Goal: Communication & Community: Answer question/provide support

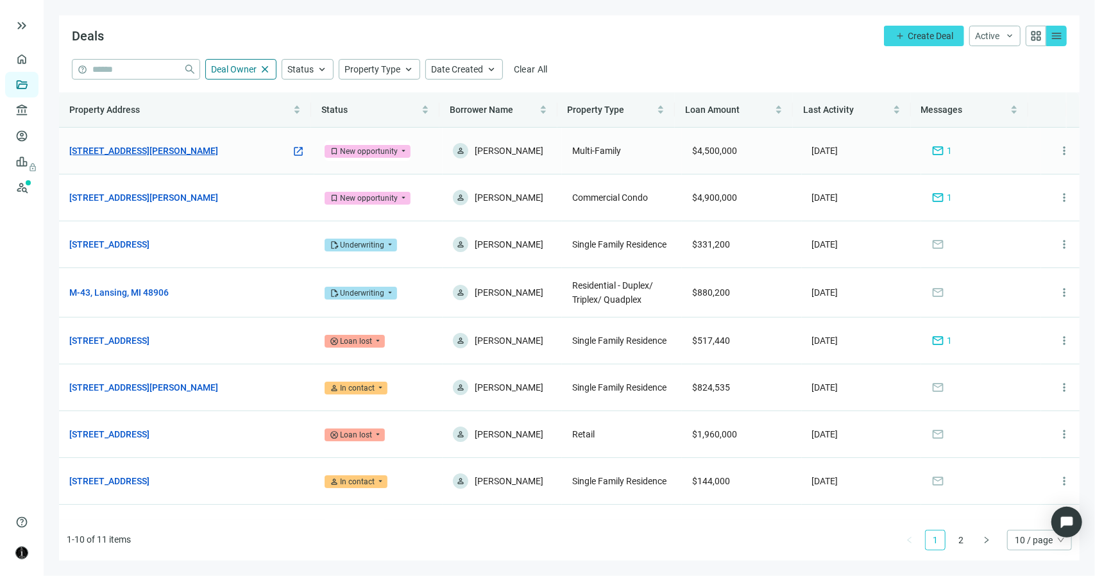
click at [178, 149] on link "[STREET_ADDRESS][PERSON_NAME]" at bounding box center [143, 151] width 149 height 14
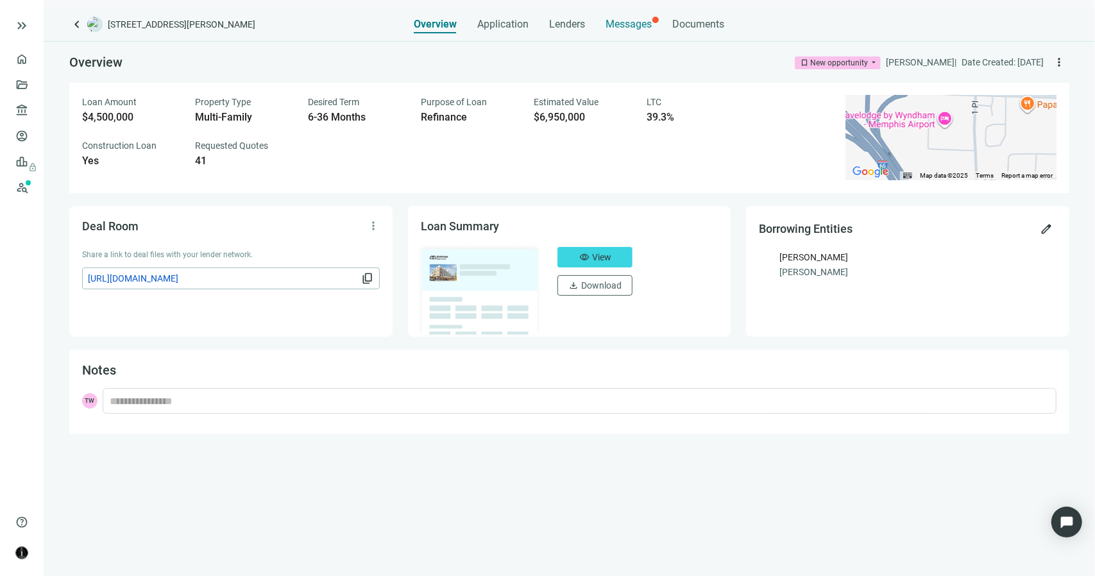
click at [628, 26] on span "Messages" at bounding box center [629, 24] width 46 height 12
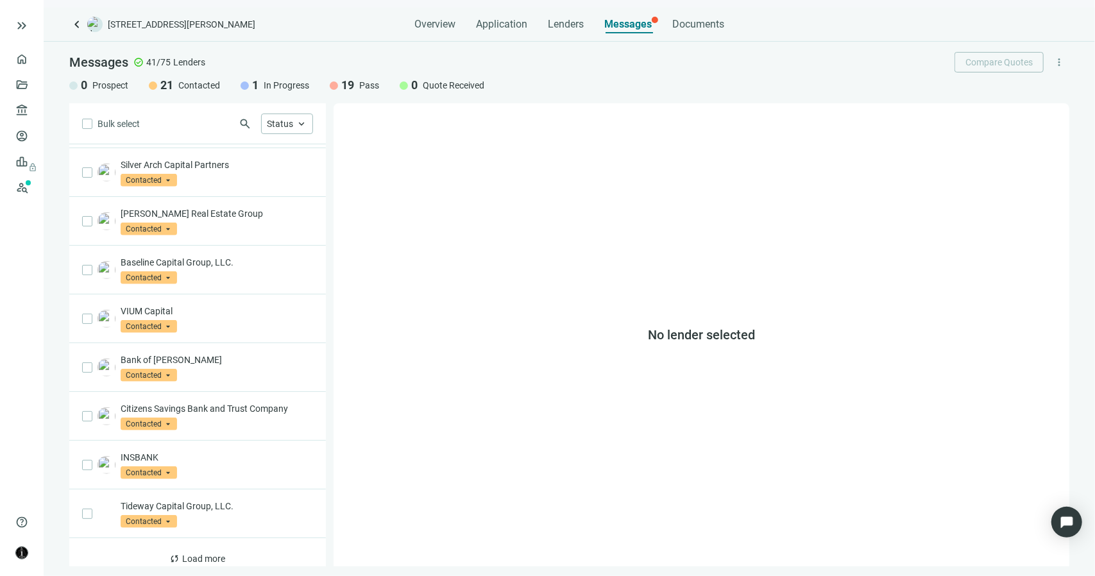
scroll to position [602, 0]
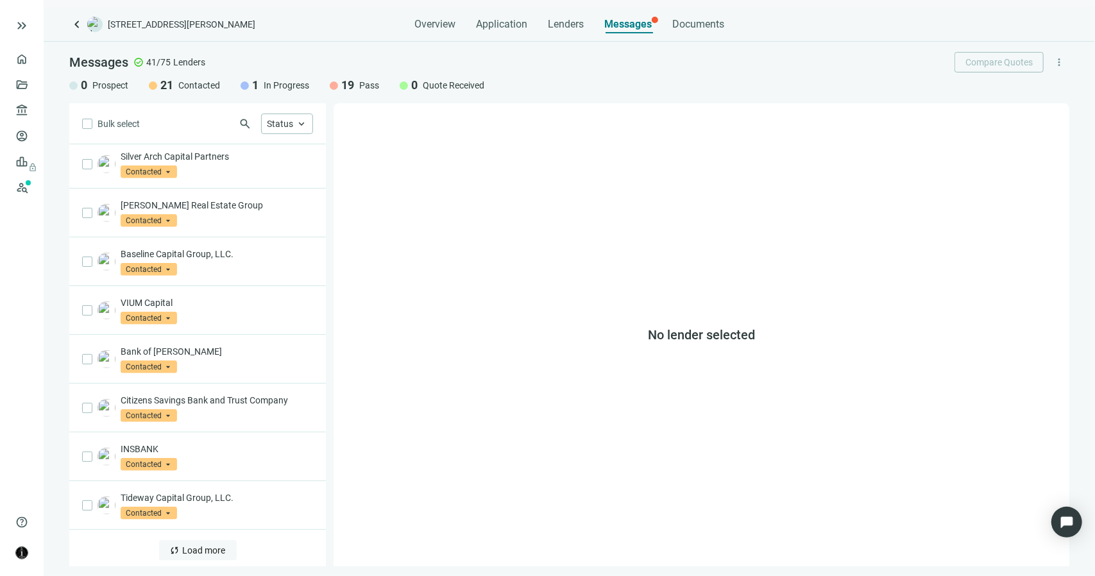
click at [200, 545] on span "Load more" at bounding box center [204, 550] width 43 height 10
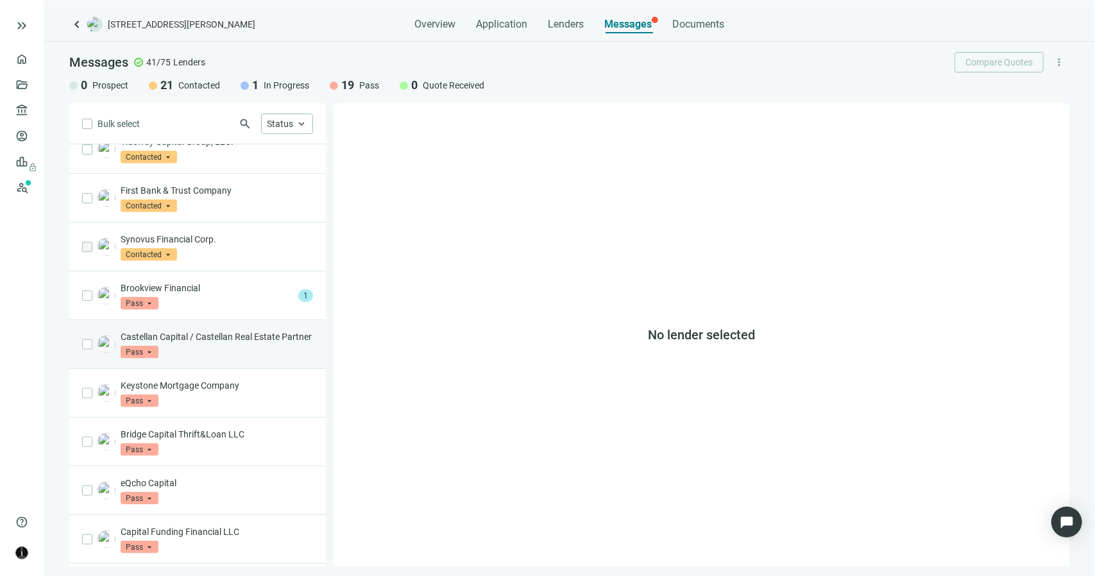
scroll to position [923, 0]
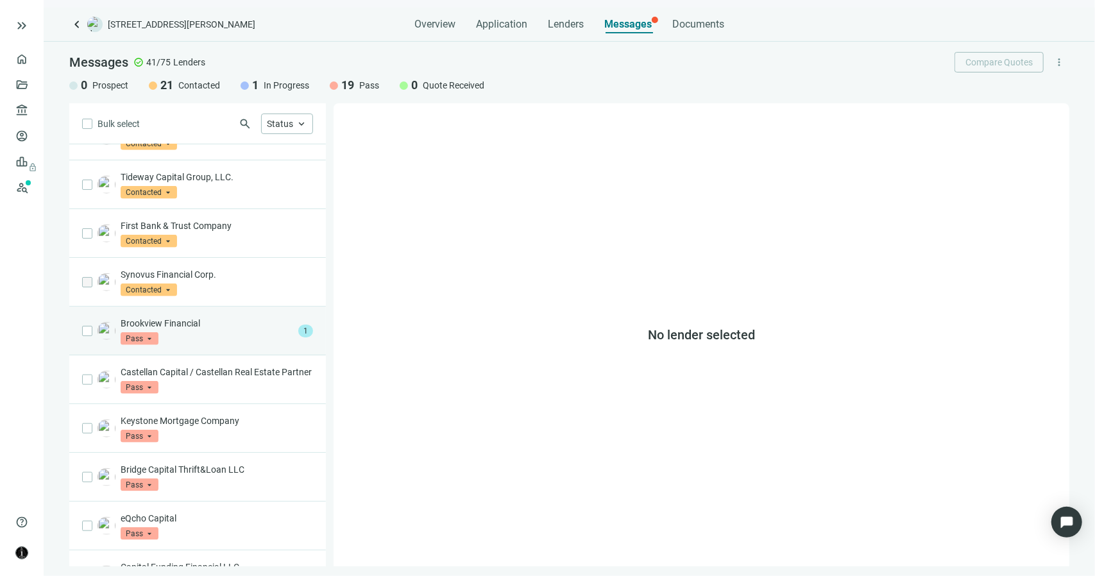
click at [207, 323] on p "Brookview Financial" at bounding box center [207, 323] width 172 height 13
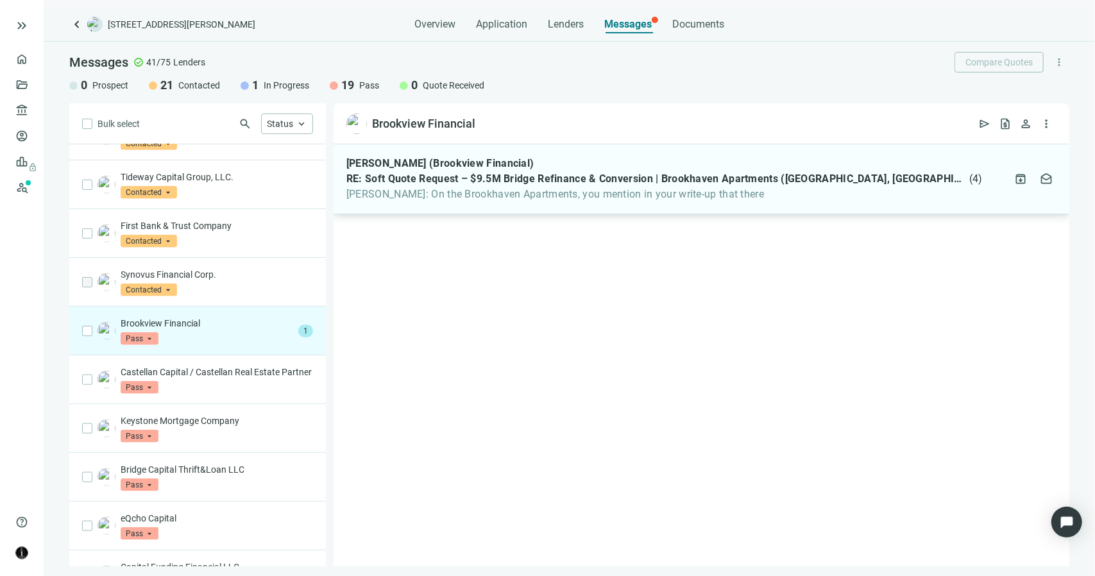
click at [462, 193] on span "[PERSON_NAME]: On the Brookhaven Apartments, you mention in your write-up that …" at bounding box center [664, 194] width 636 height 13
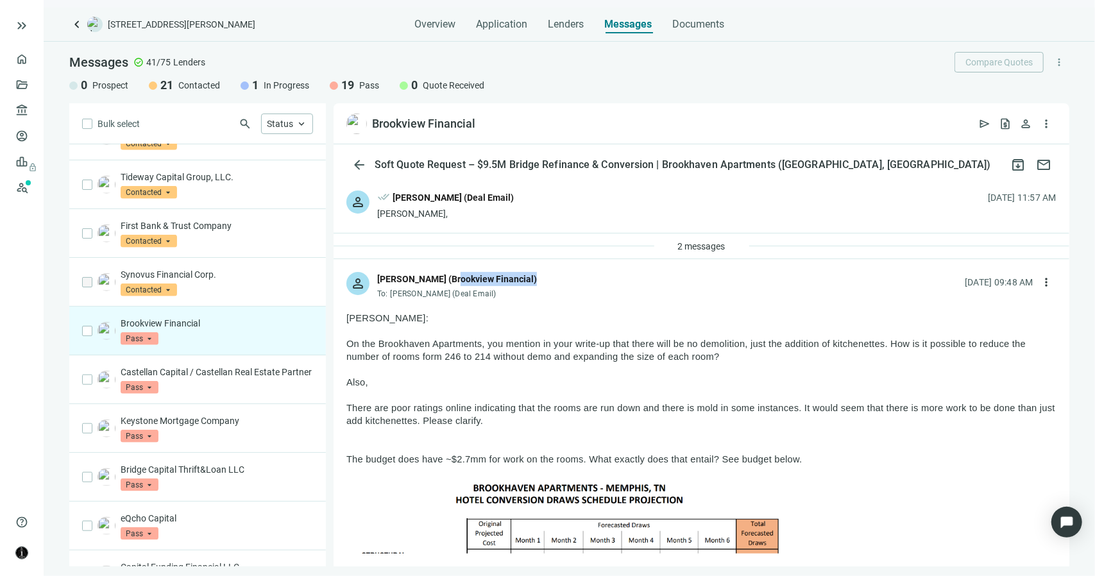
drag, startPoint x: 528, startPoint y: 279, endPoint x: 449, endPoint y: 280, distance: 79.5
click at [449, 280] on div "[PERSON_NAME] (Brookview Financial)" at bounding box center [457, 279] width 160 height 14
click at [448, 280] on div "[PERSON_NAME] (Brookview Financial)" at bounding box center [457, 279] width 160 height 14
drag, startPoint x: 449, startPoint y: 280, endPoint x: 530, endPoint y: 276, distance: 80.9
click at [530, 276] on div "[PERSON_NAME] (Brookview Financial)" at bounding box center [457, 279] width 160 height 14
